Goal: Task Accomplishment & Management: Use online tool/utility

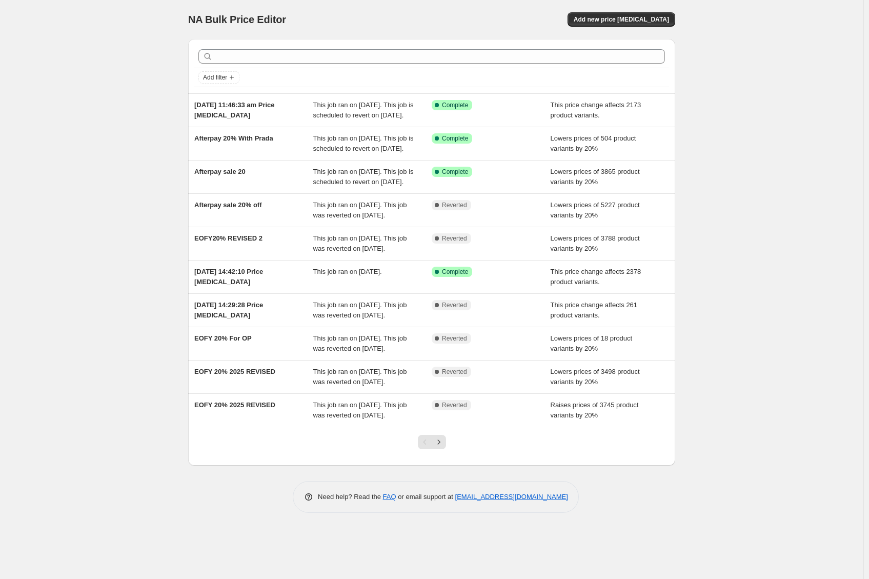
click at [86, 146] on div "NA Bulk Price Editor. This page is ready NA Bulk Price Editor Add new price cha…" at bounding box center [432, 289] width 864 height 579
drag, startPoint x: 570, startPoint y: 538, endPoint x: 455, endPoint y: 531, distance: 115.6
click at [455, 513] on div "Need help? Read the FAQ or email support at support+a23333@northern-apps.com" at bounding box center [436, 497] width 286 height 32
copy link "[EMAIL_ADDRESS][DOMAIN_NAME]"
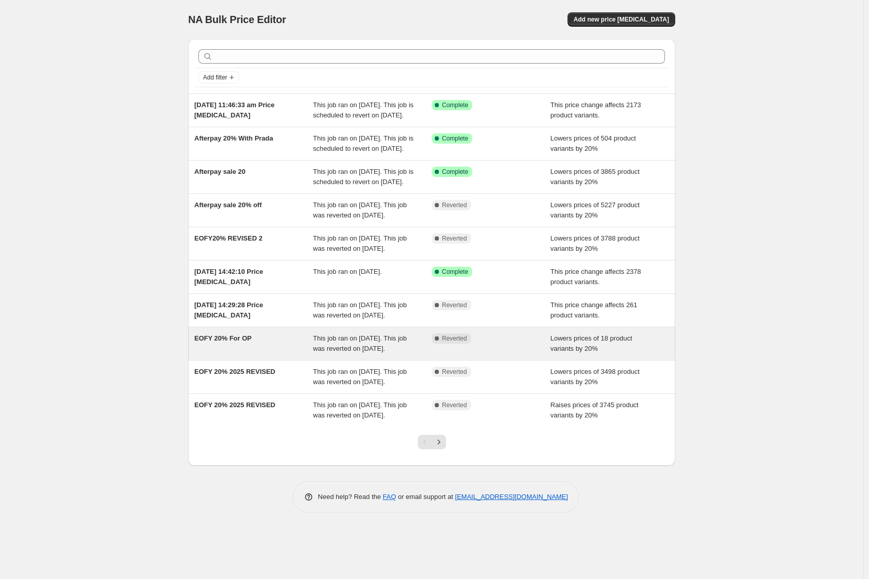
drag, startPoint x: 56, startPoint y: 450, endPoint x: 267, endPoint y: 389, distance: 219.6
click at [56, 450] on div "NA Bulk Price Editor. This page is ready NA Bulk Price Editor Add new price [ME…" at bounding box center [432, 289] width 864 height 579
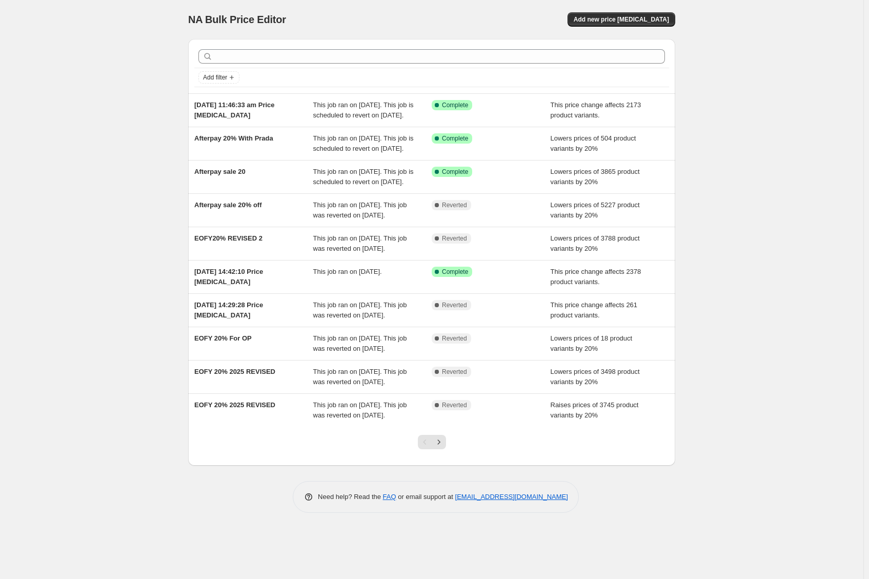
click at [136, 213] on div "NA Bulk Price Editor. This page is ready NA Bulk Price Editor Add new price [ME…" at bounding box center [432, 289] width 864 height 579
click at [86, 53] on div "NA Bulk Price Editor. This page is ready NA Bulk Price Editor Add new price [ME…" at bounding box center [432, 289] width 864 height 579
click at [831, 176] on div "NA Bulk Price Editor. This page is ready NA Bulk Price Editor Add new price [ME…" at bounding box center [432, 289] width 864 height 579
